Goal: Transaction & Acquisition: Purchase product/service

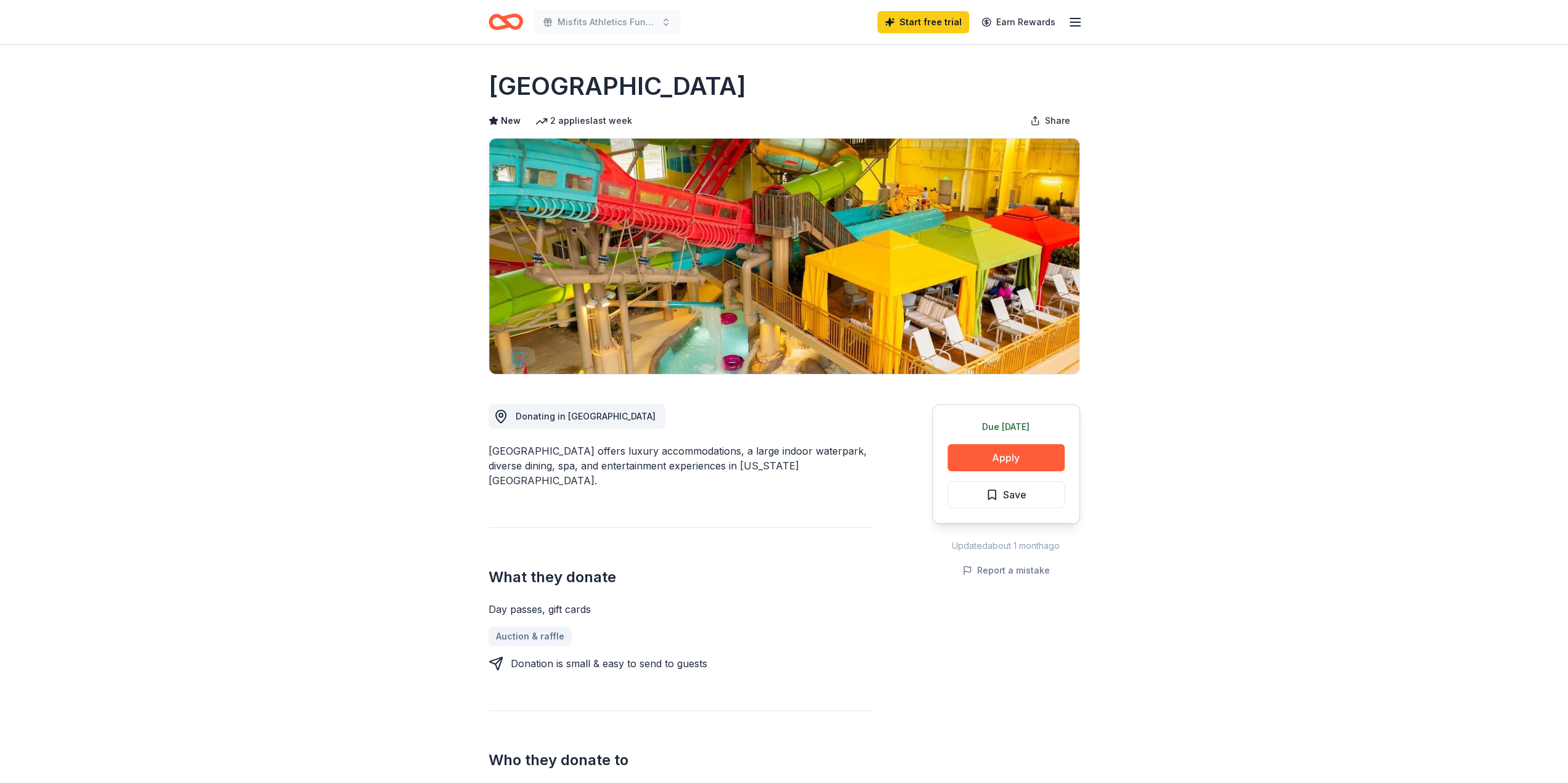
click at [500, 20] on icon "Home" at bounding box center [506, 22] width 34 height 29
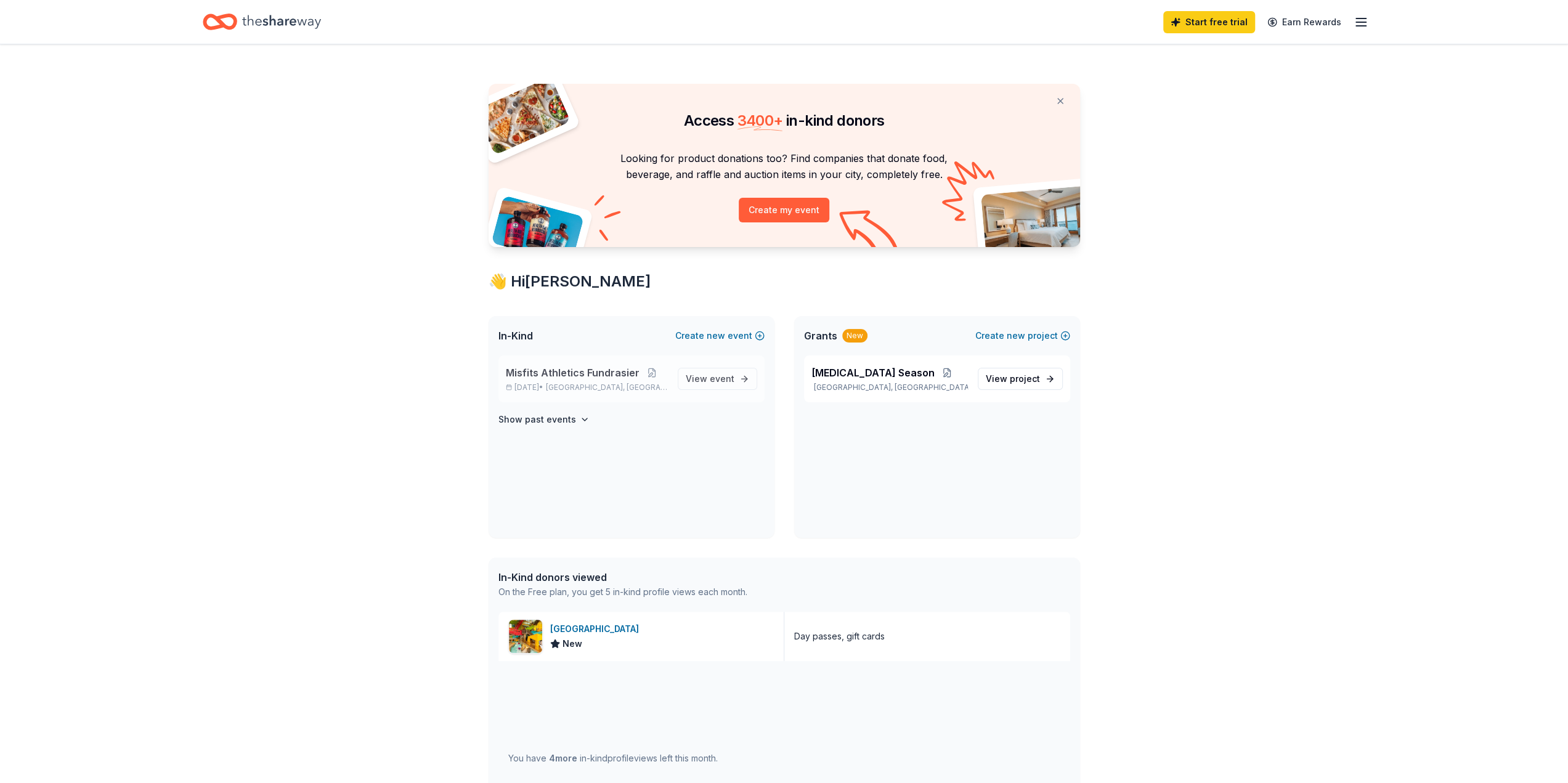
click at [616, 376] on span "Misfits Athletics Fundrasier" at bounding box center [572, 372] width 134 height 15
click at [726, 375] on span "event" at bounding box center [722, 378] width 25 height 10
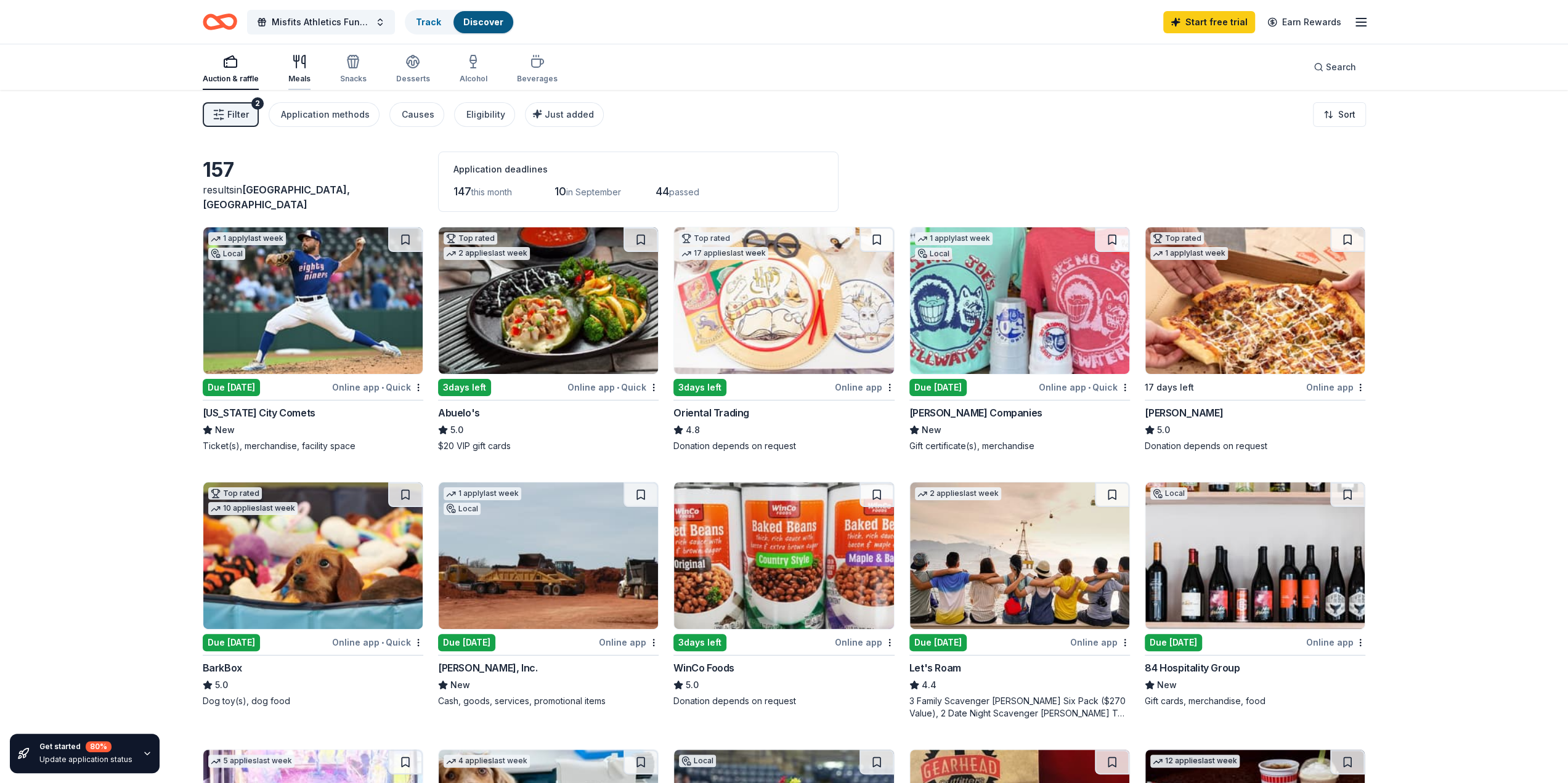
click at [298, 66] on icon "button" at bounding box center [299, 61] width 15 height 15
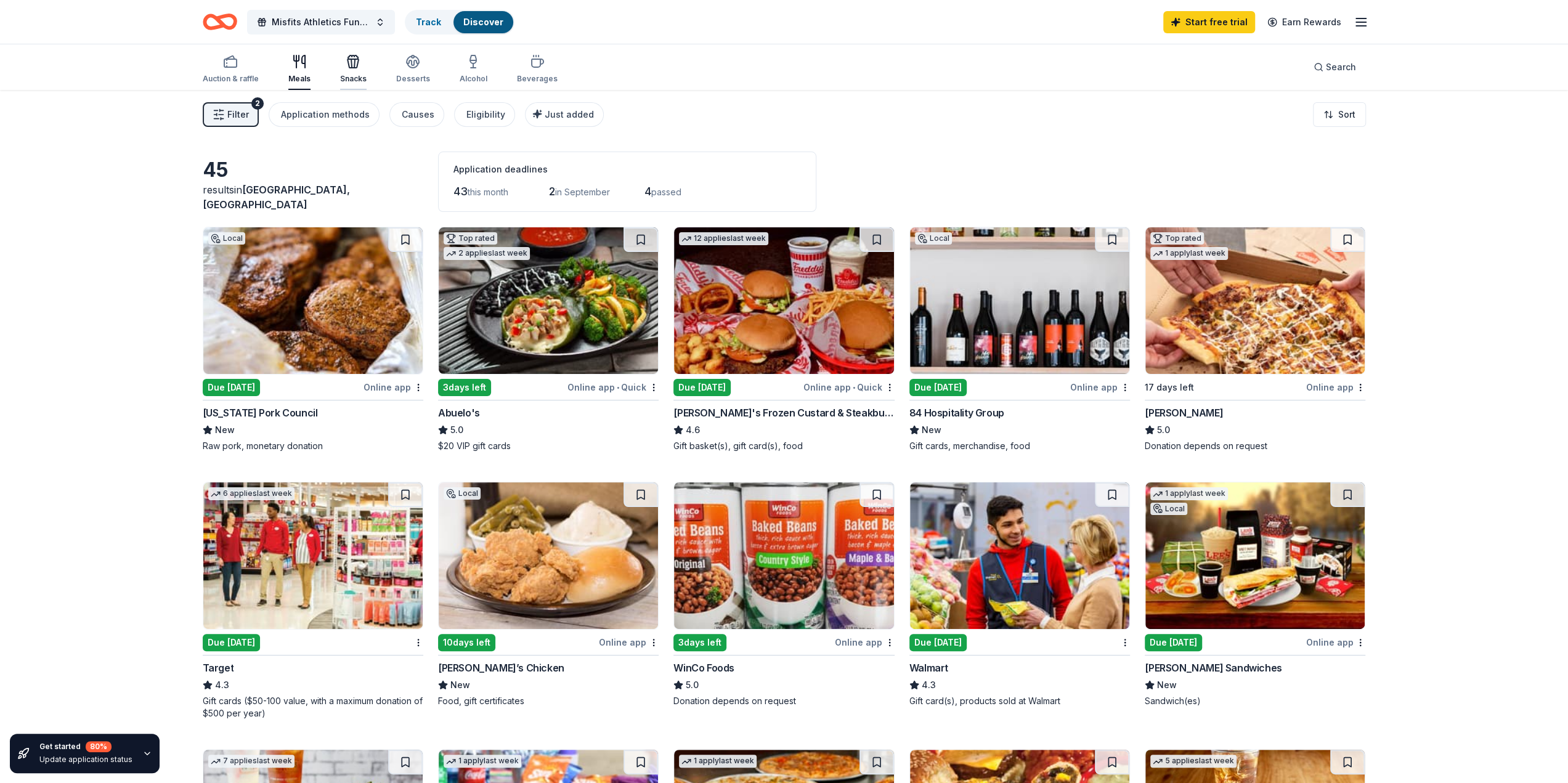
click at [356, 73] on div "Snacks" at bounding box center [354, 69] width 27 height 29
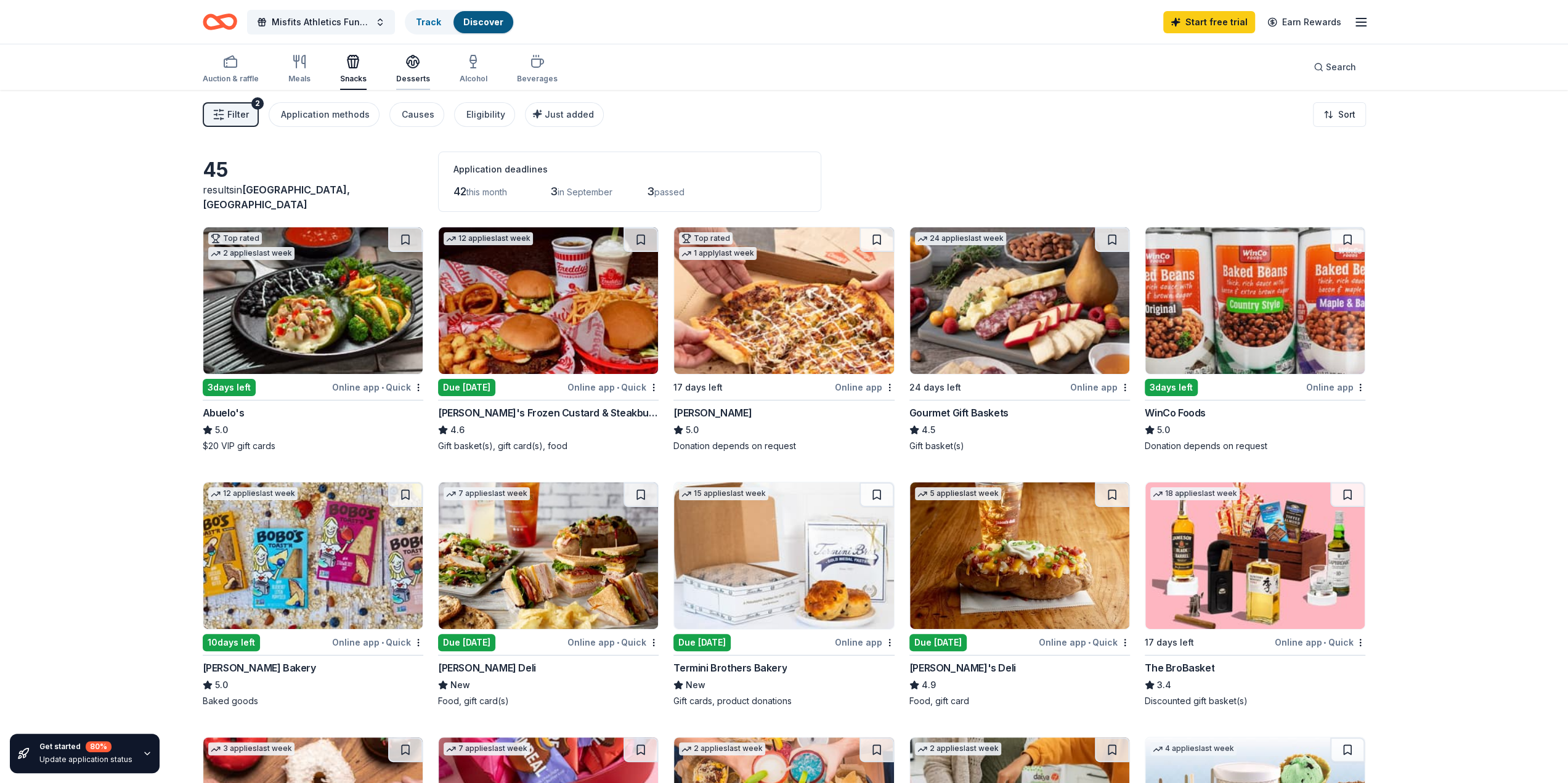
click at [420, 77] on div "Desserts" at bounding box center [413, 78] width 34 height 10
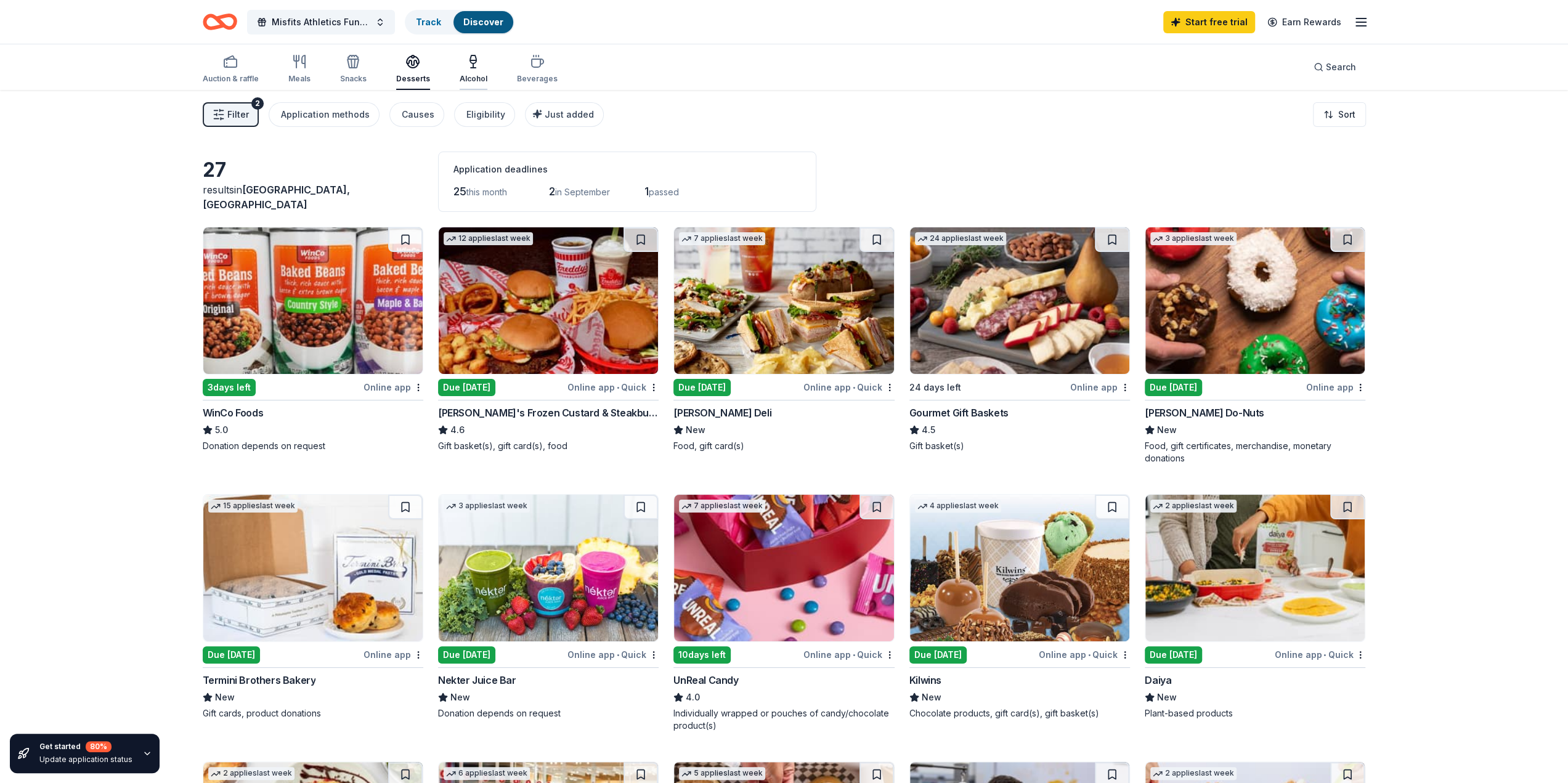
click at [469, 74] on div "Alcohol" at bounding box center [474, 78] width 28 height 10
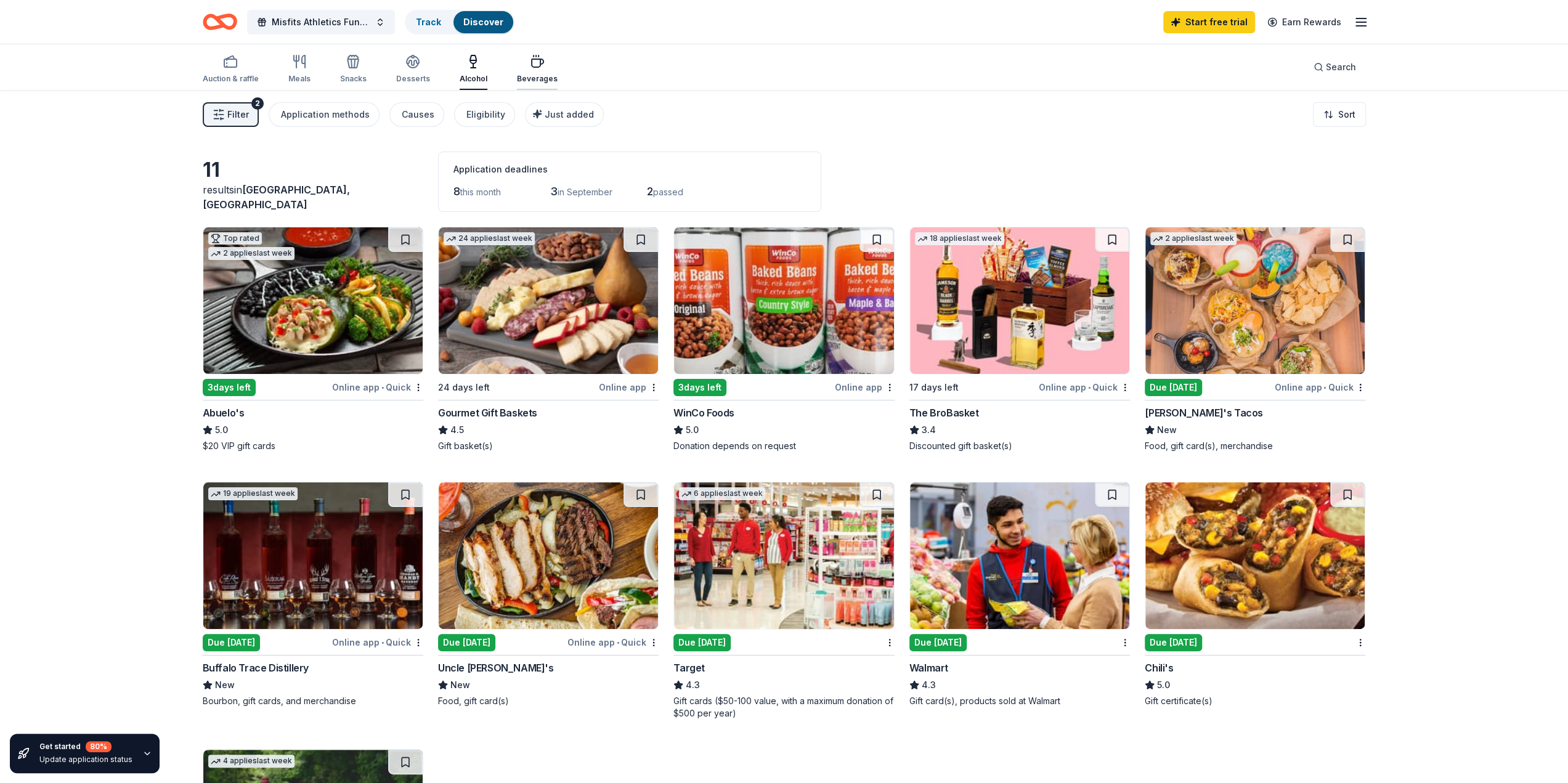
click at [526, 76] on div "Beverages" at bounding box center [538, 78] width 41 height 10
